Goal: Complete application form

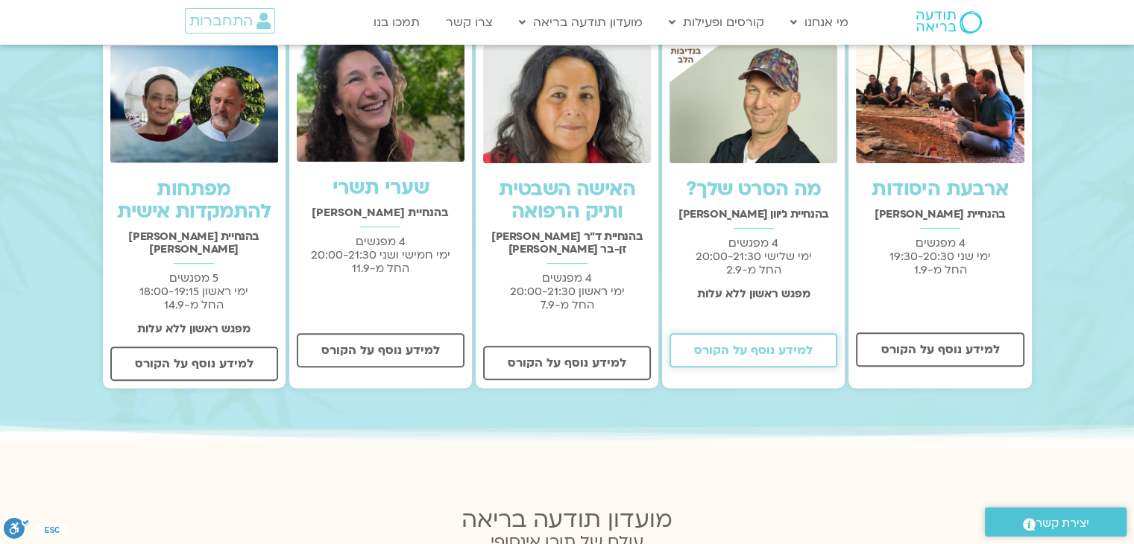
click at [772, 350] on span "למידע נוסף על הקורס" at bounding box center [753, 350] width 119 height 13
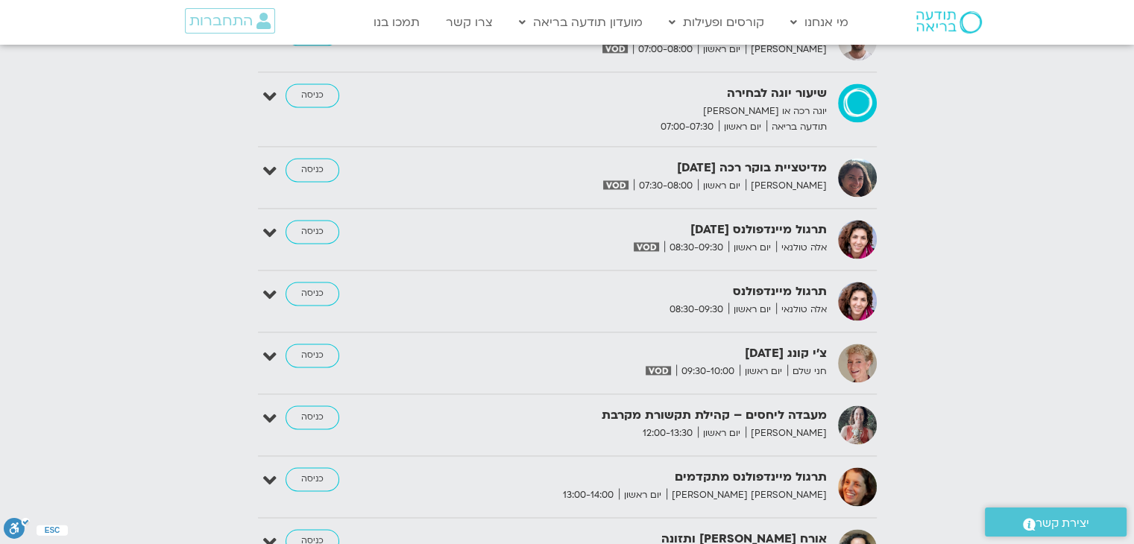
scroll to position [2013, 0]
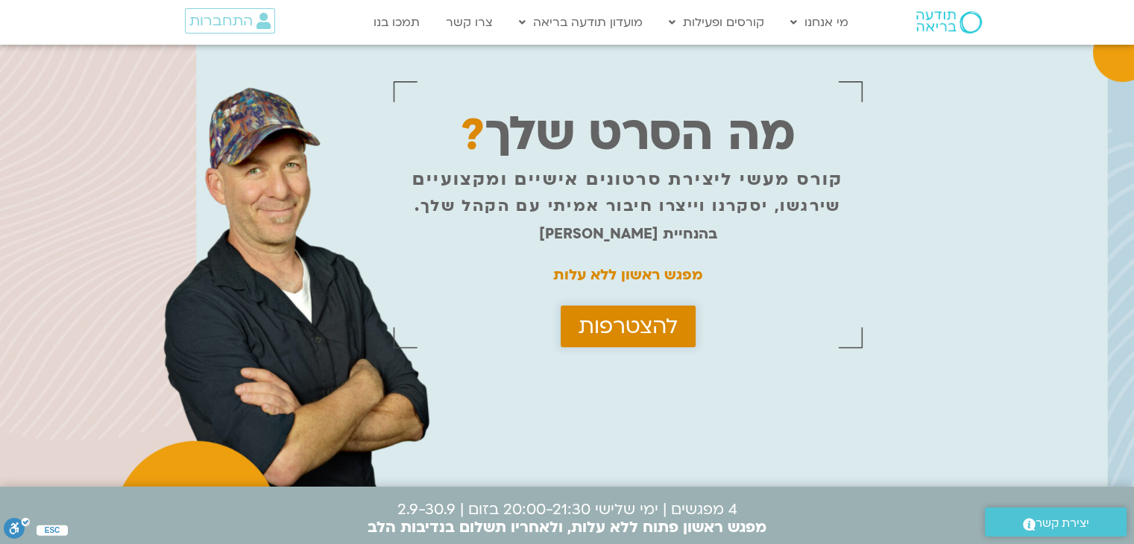
click at [627, 320] on span "להצטרפות" at bounding box center [628, 327] width 99 height 24
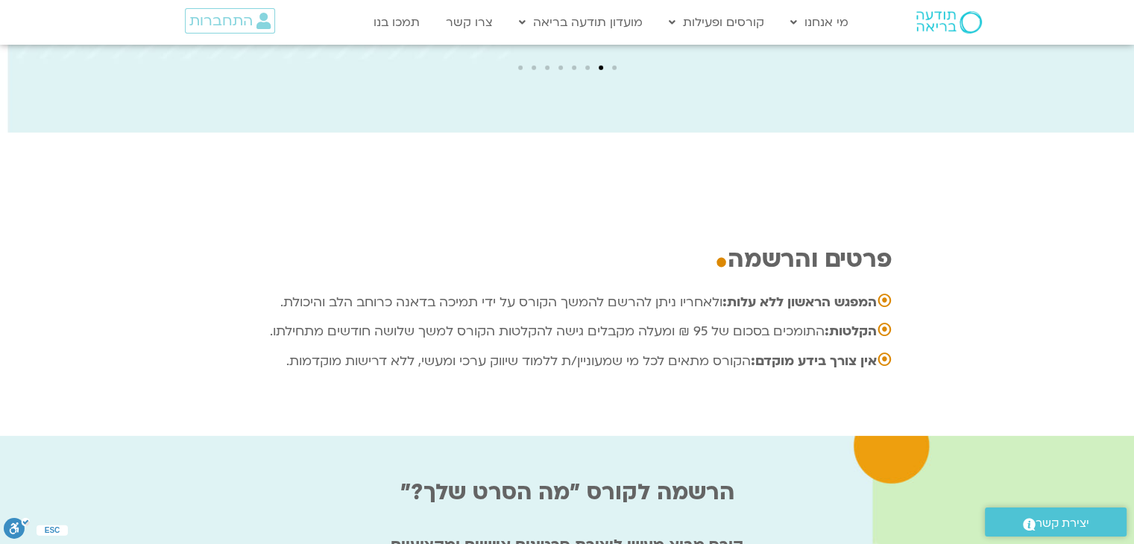
scroll to position [4965, 0]
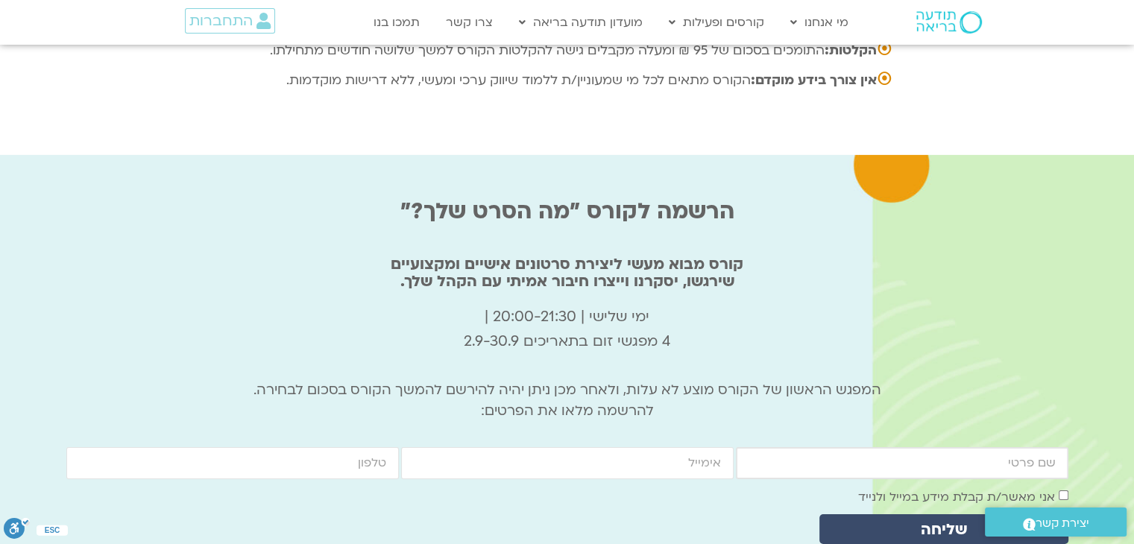
click at [1011, 447] on input "firstname" at bounding box center [902, 463] width 333 height 32
type input "קלטר גנאור אביבית"
type input "avivit22460@gmail.com"
type input "0504774794"
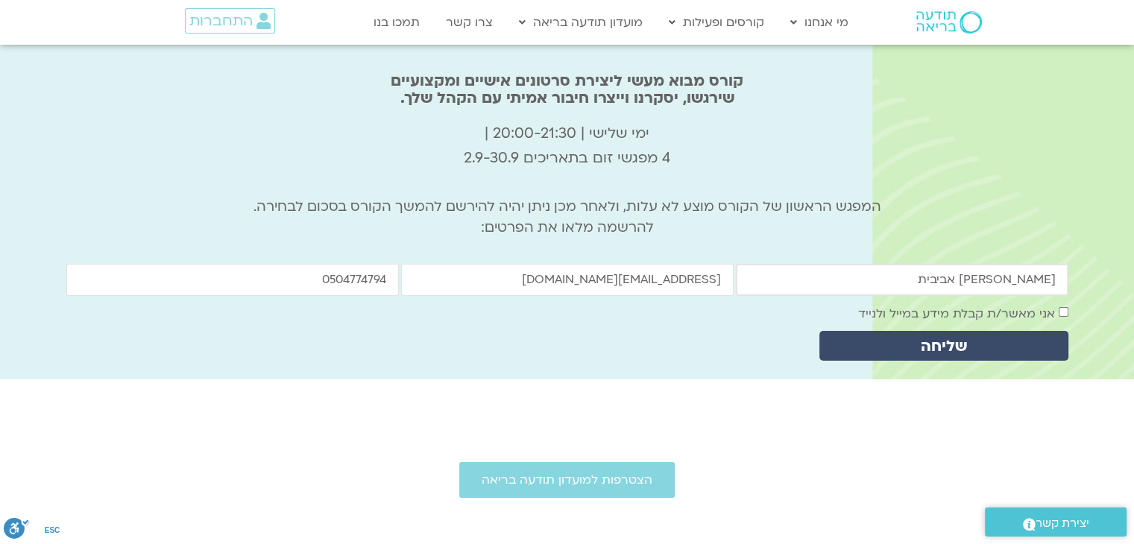
scroll to position [5189, 0]
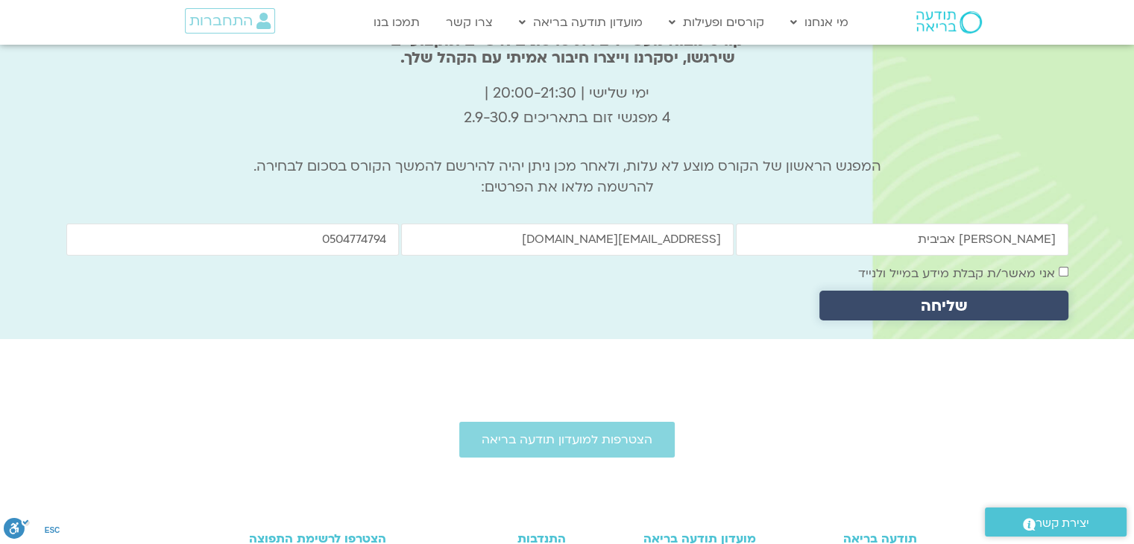
click at [929, 298] on span "שליחה" at bounding box center [944, 306] width 46 height 17
click at [926, 298] on span "שליחה" at bounding box center [944, 306] width 46 height 17
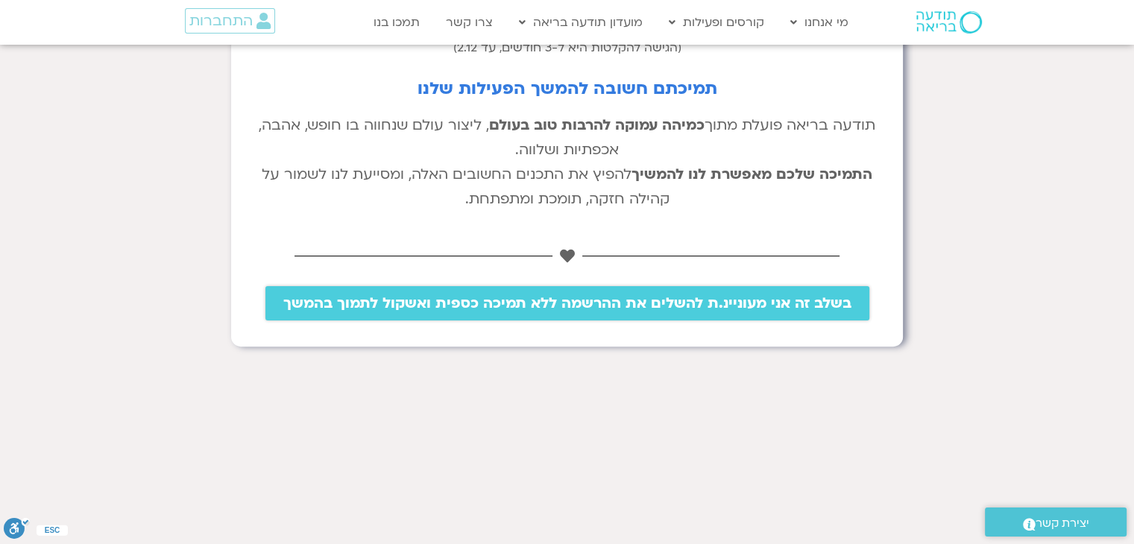
scroll to position [373, 0]
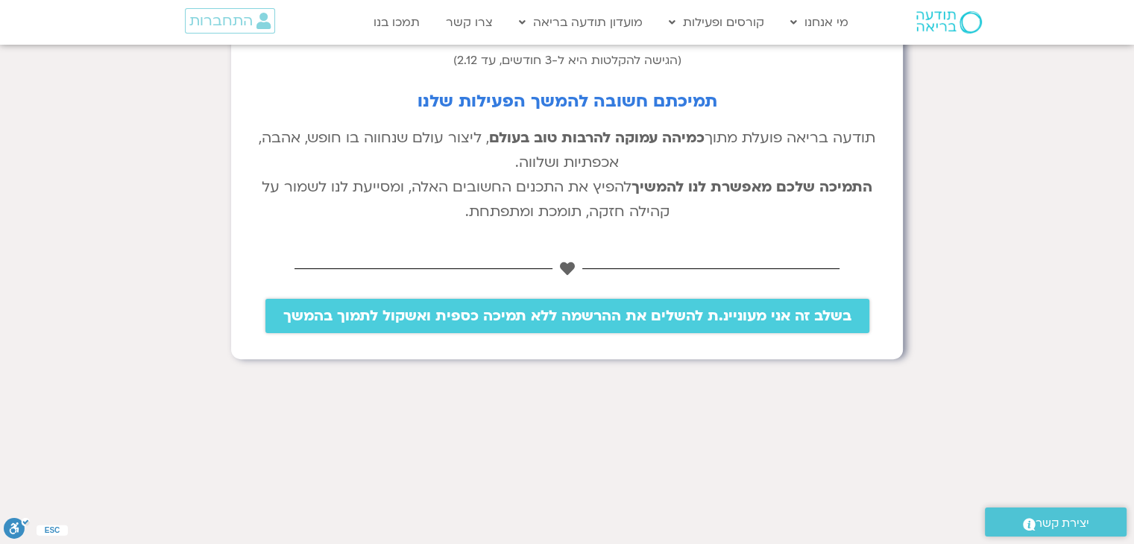
click at [593, 315] on span "בשלב זה אני מעוניינ.ת להשלים את ההרשמה ללא תמיכה כספית ואשקול לתמוך בהמשך" at bounding box center [567, 316] width 568 height 16
